Goal: Navigation & Orientation: Find specific page/section

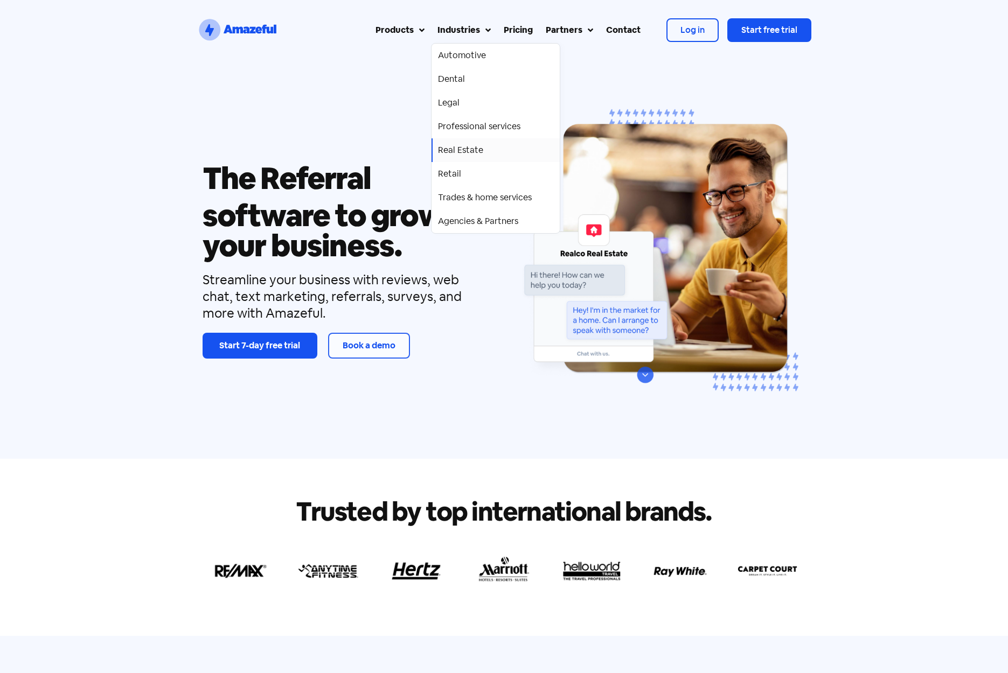
click at [441, 152] on div "Real Estate" at bounding box center [460, 150] width 45 height 13
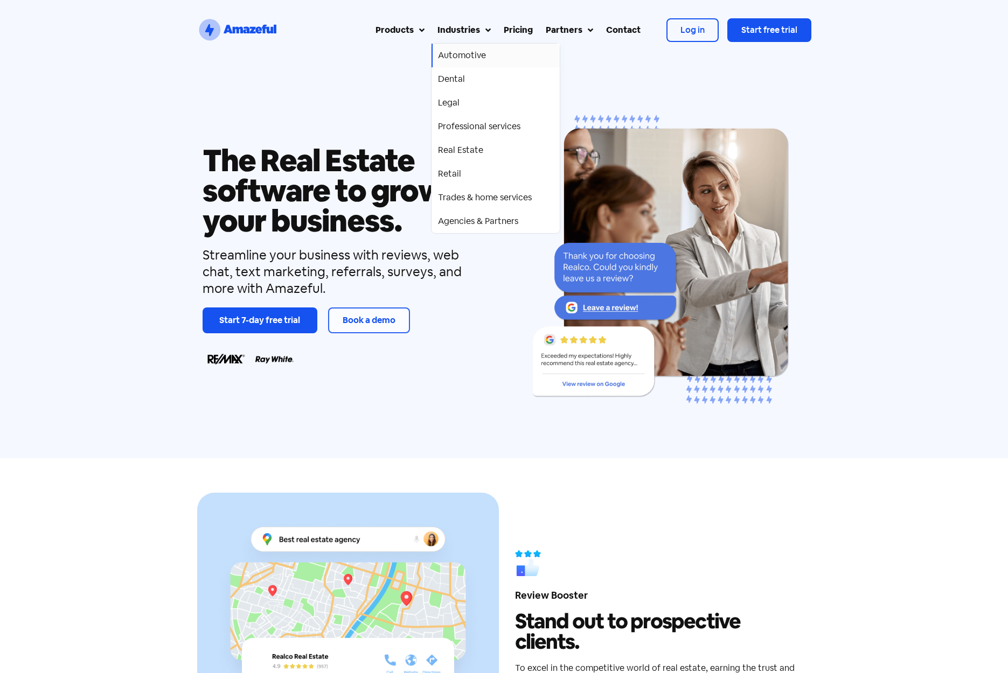
click at [463, 55] on div "Automotive" at bounding box center [462, 55] width 48 height 13
